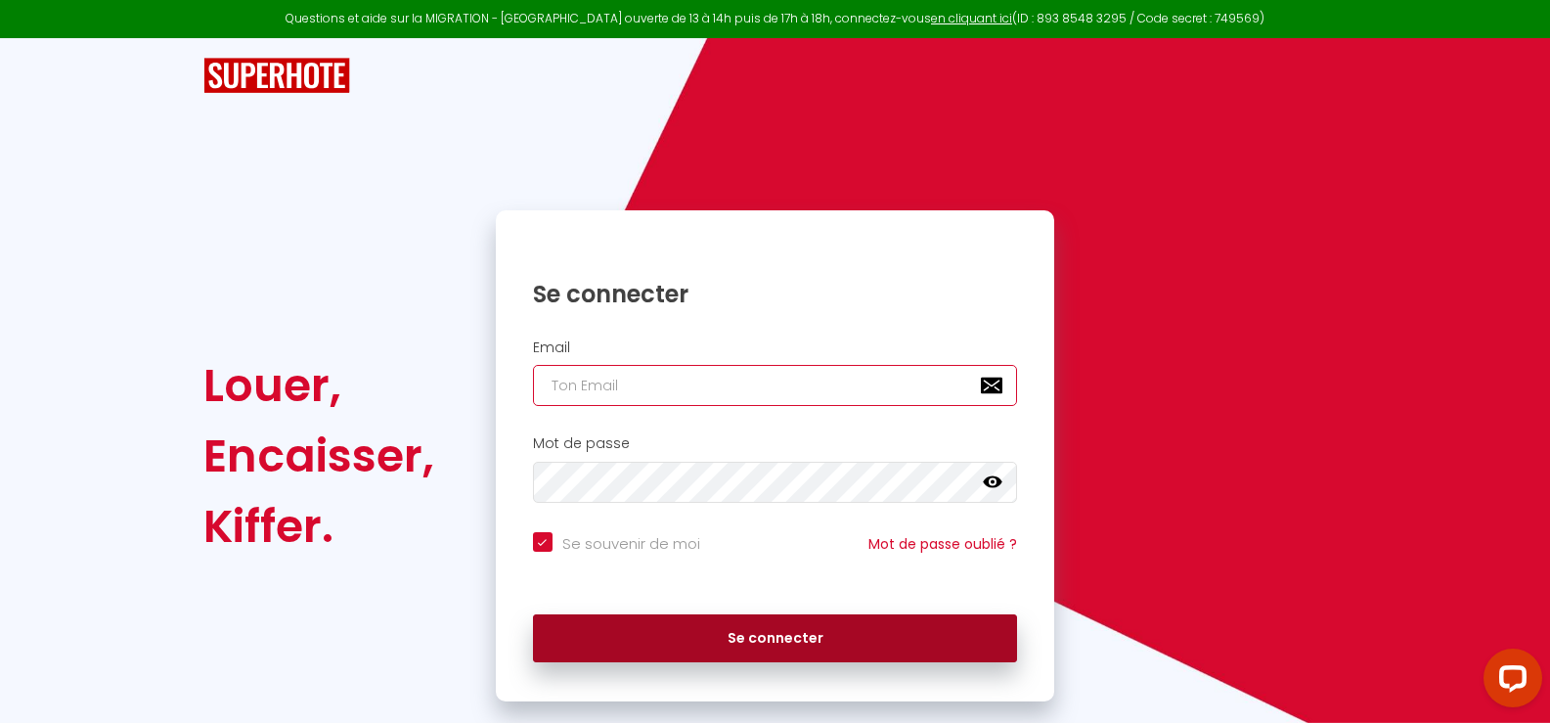
type input "[EMAIL_ADDRESS][DOMAIN_NAME]"
click at [720, 637] on button "Se connecter" at bounding box center [775, 638] width 485 height 49
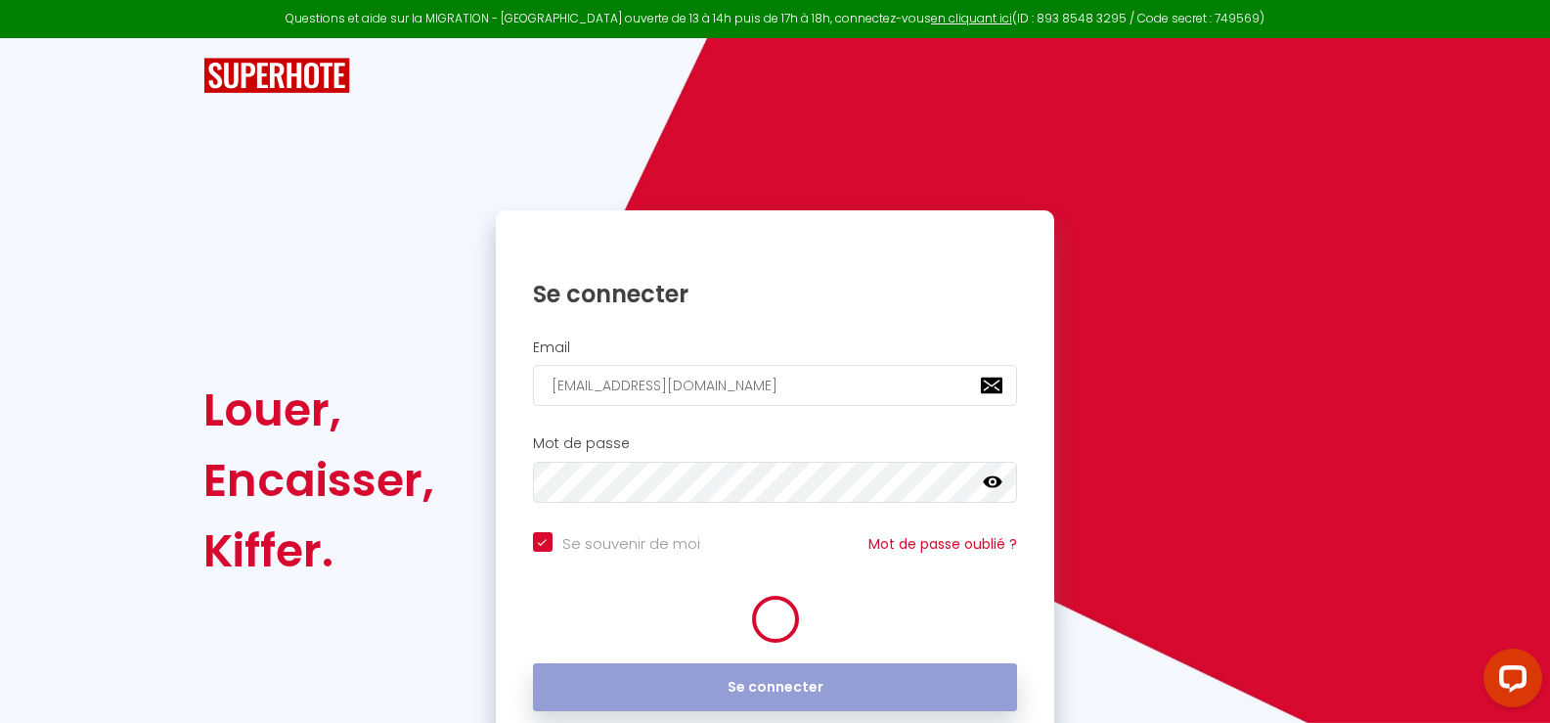
checkbox input "true"
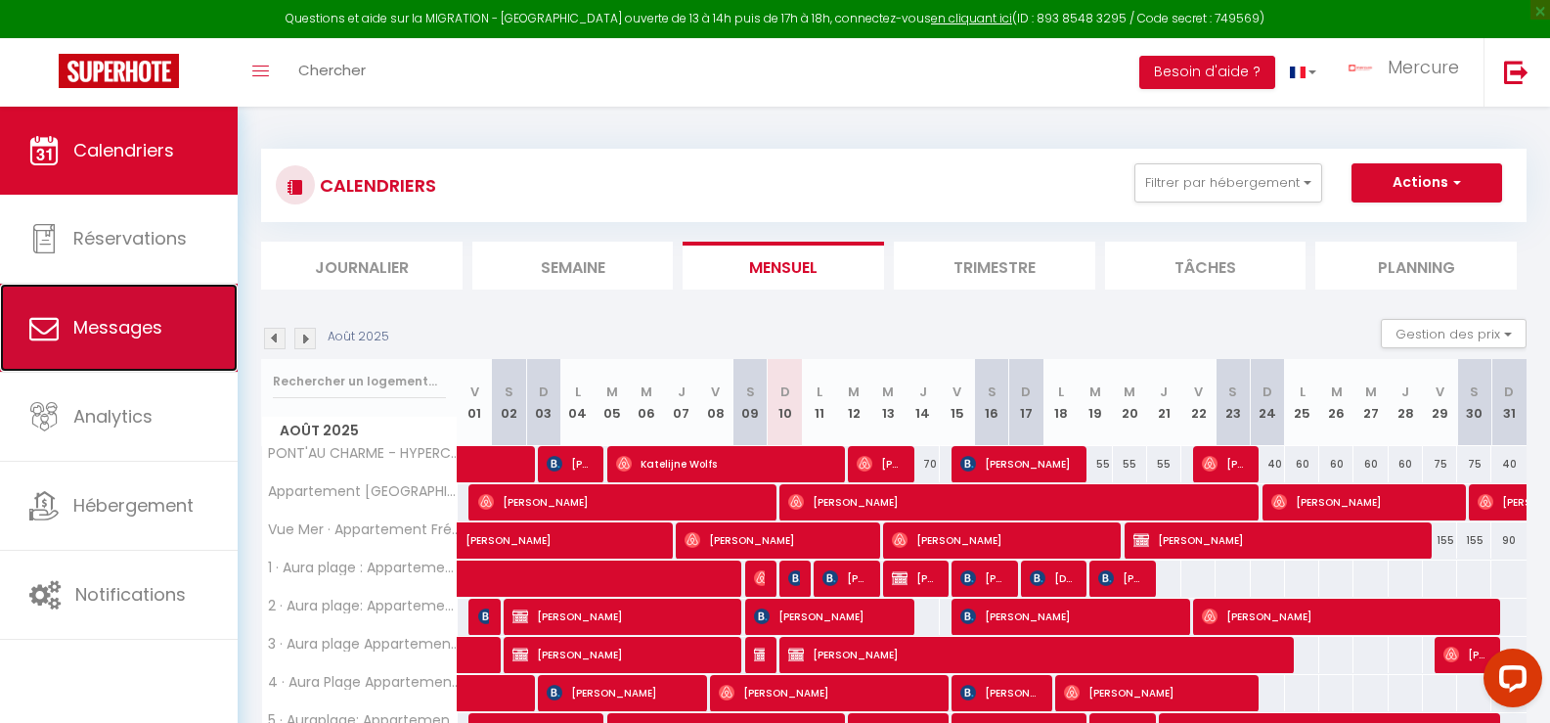
click at [143, 333] on span "Messages" at bounding box center [117, 327] width 89 height 24
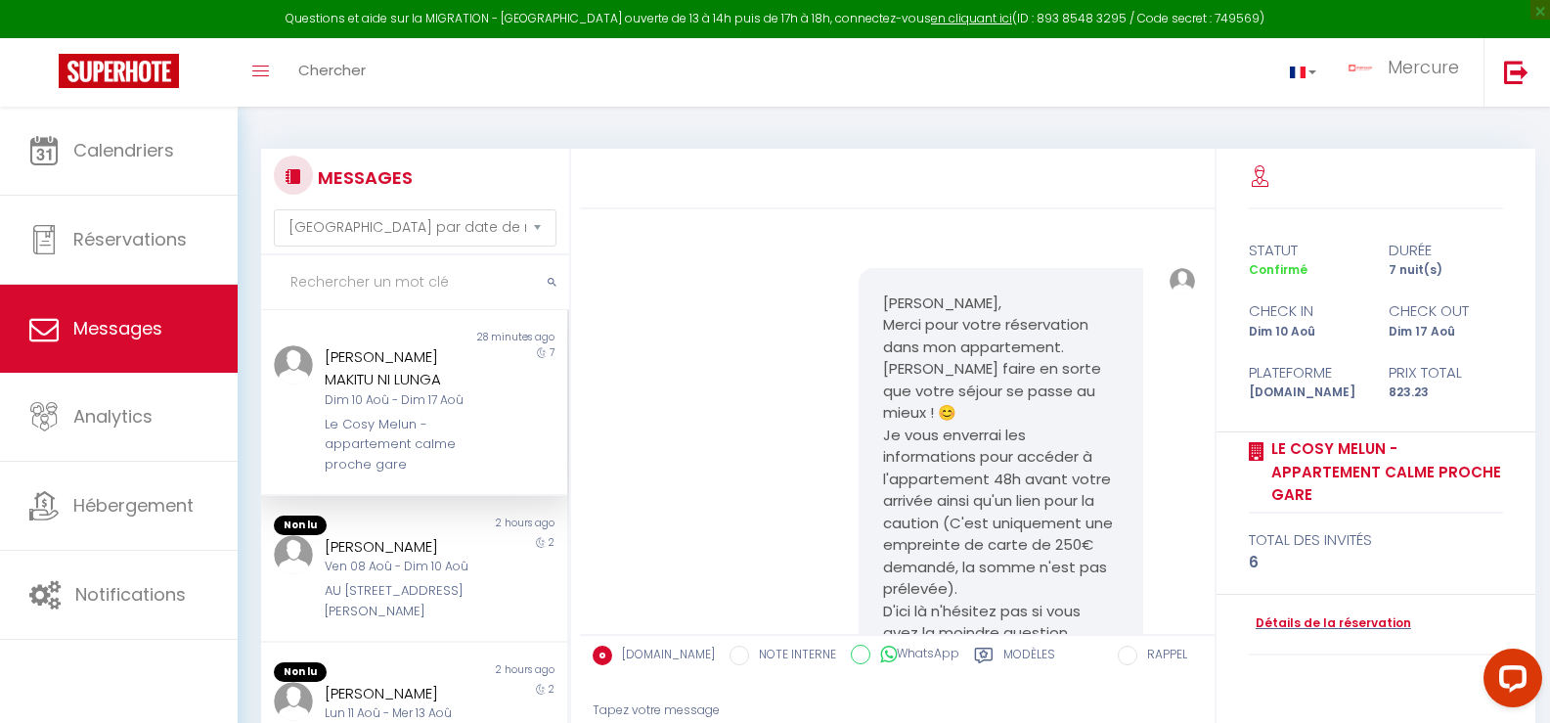
scroll to position [12132, 0]
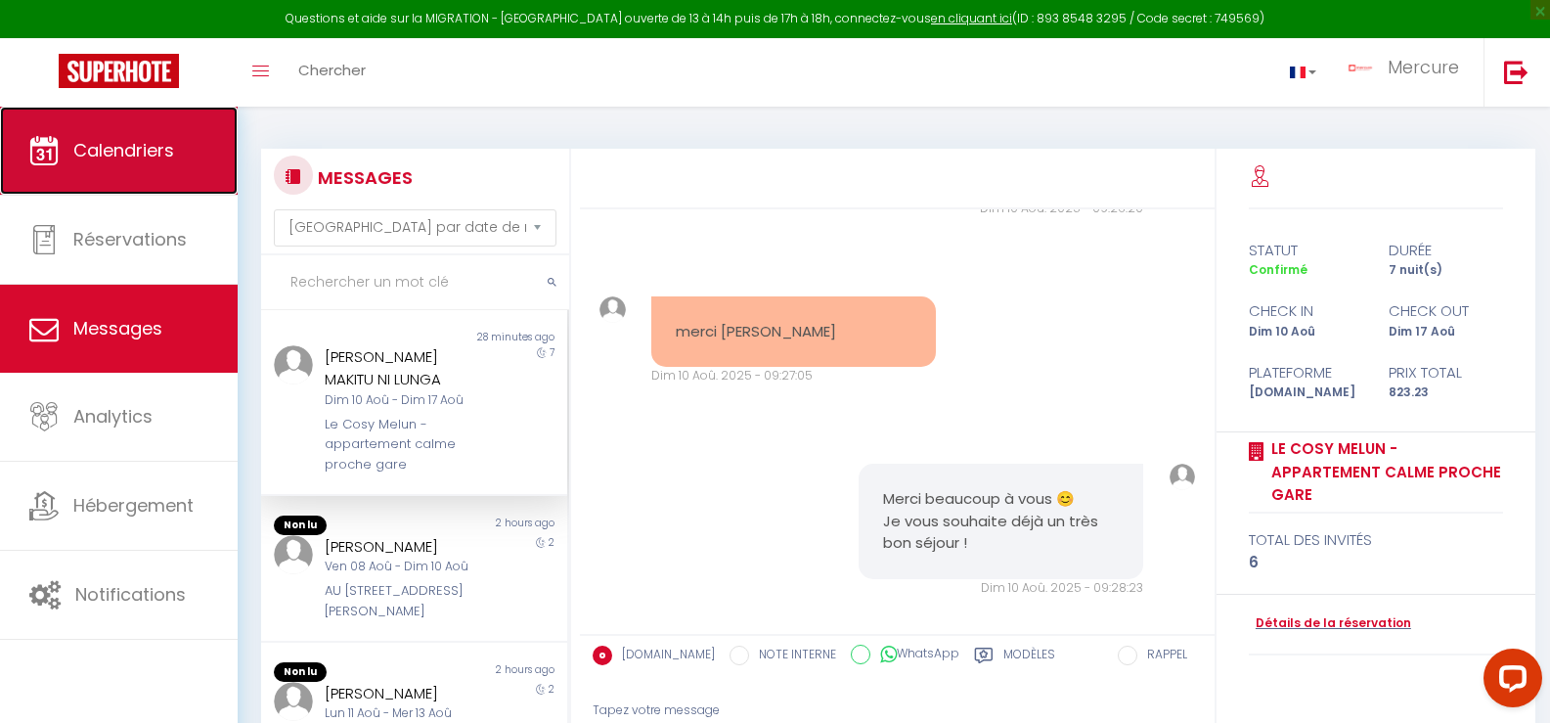
click at [166, 153] on span "Calendriers" at bounding box center [123, 150] width 101 height 24
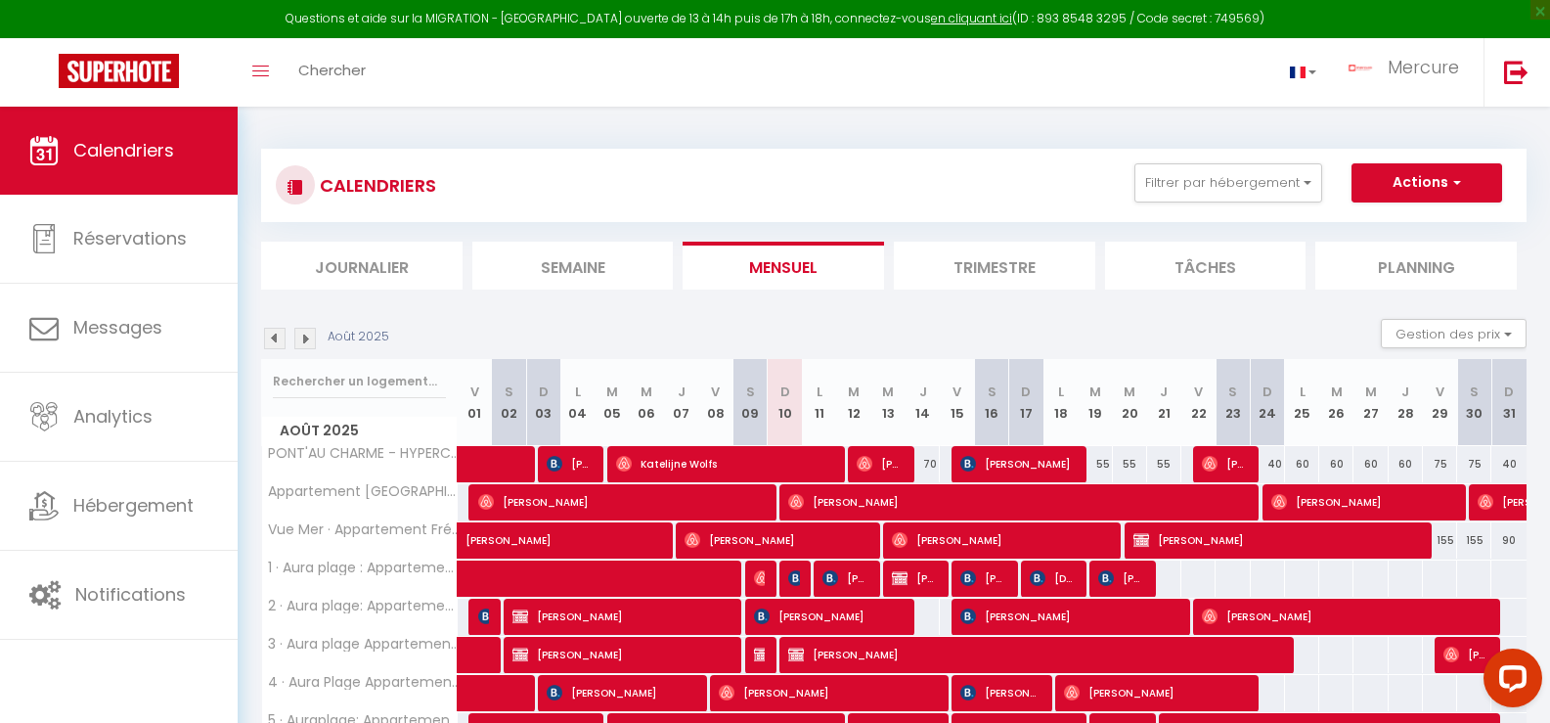
click at [384, 278] on li "Journalier" at bounding box center [361, 266] width 201 height 48
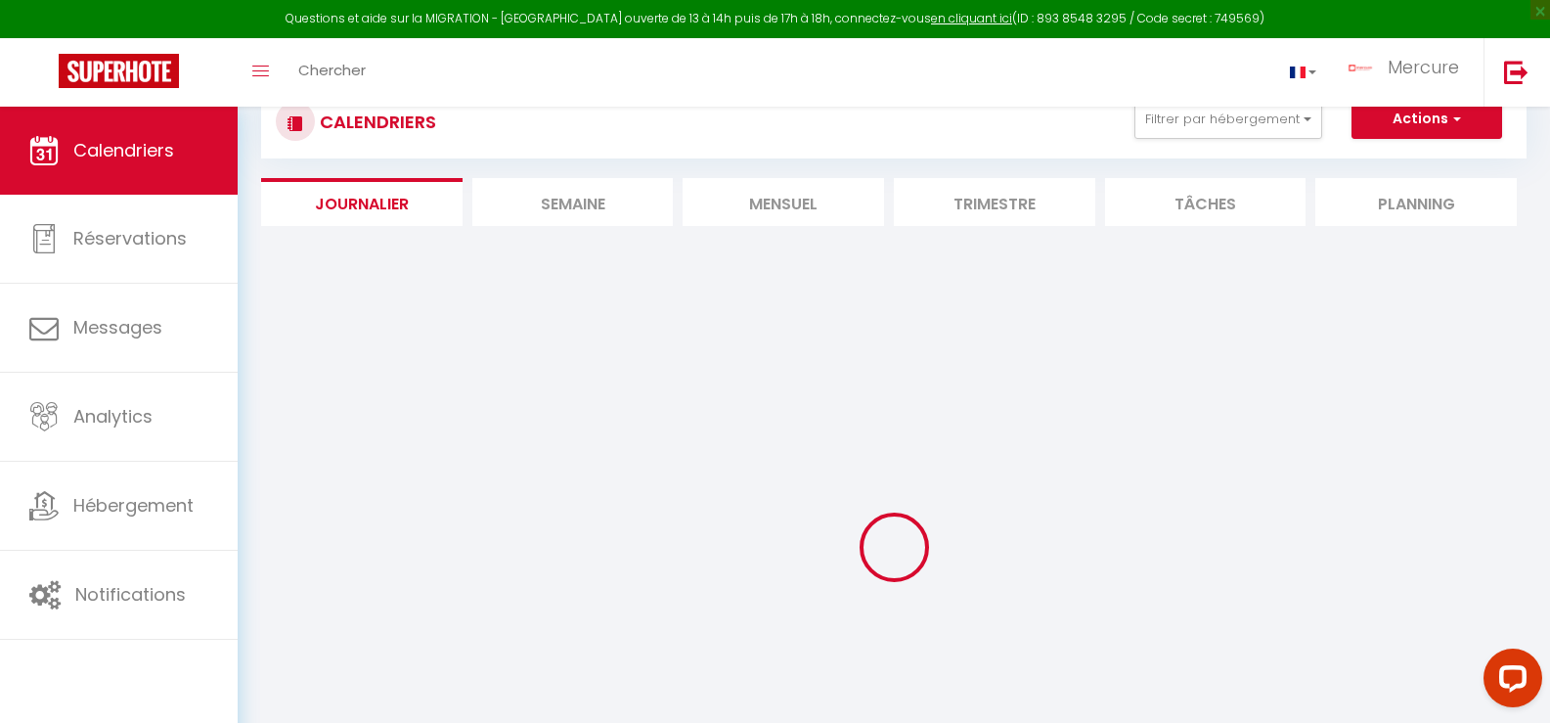
scroll to position [98, 0]
